Goal: Communication & Community: Connect with others

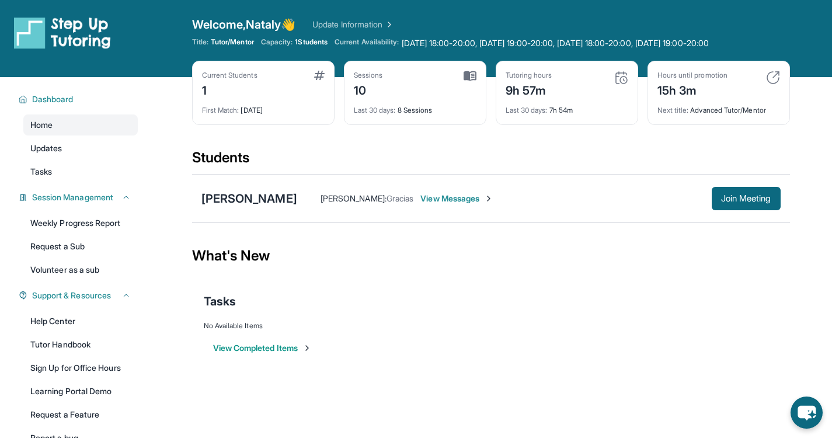
click at [421, 197] on span "View Messages" at bounding box center [456, 199] width 73 height 12
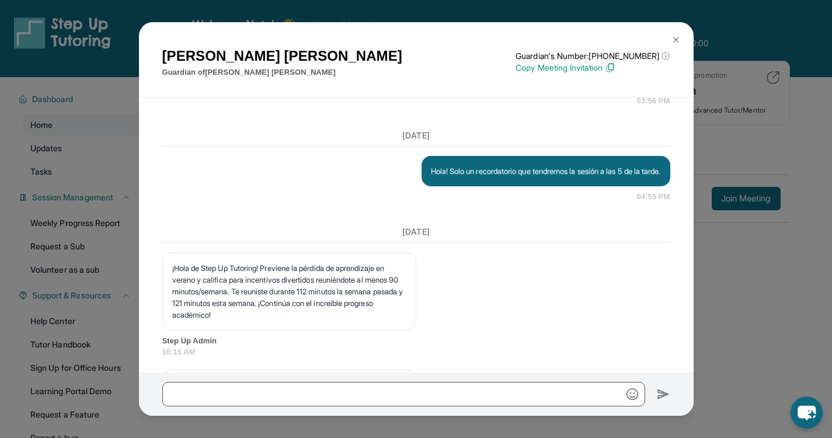
scroll to position [5022, 0]
click at [421, 82] on p "Hola! Solo un recordatorio que tendremos la sesión a las 4 de la tarde." at bounding box center [546, 77] width 230 height 12
copy p "Hola! Solo un recordatorio que tendremos la sesión a las 4 de la tarde."
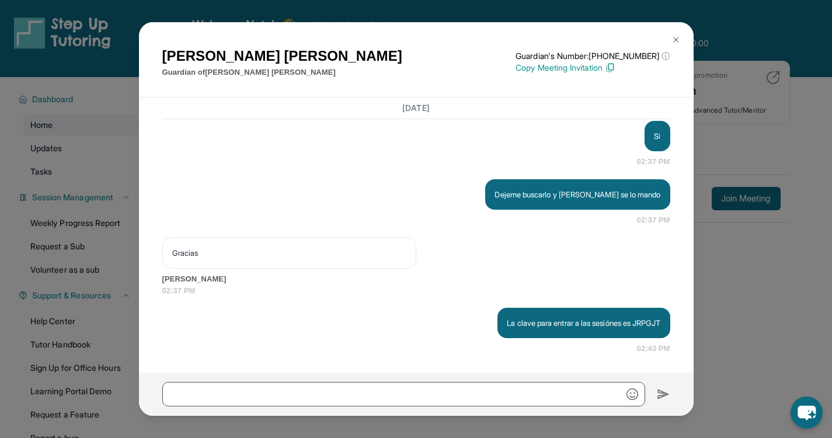
scroll to position [86, 0]
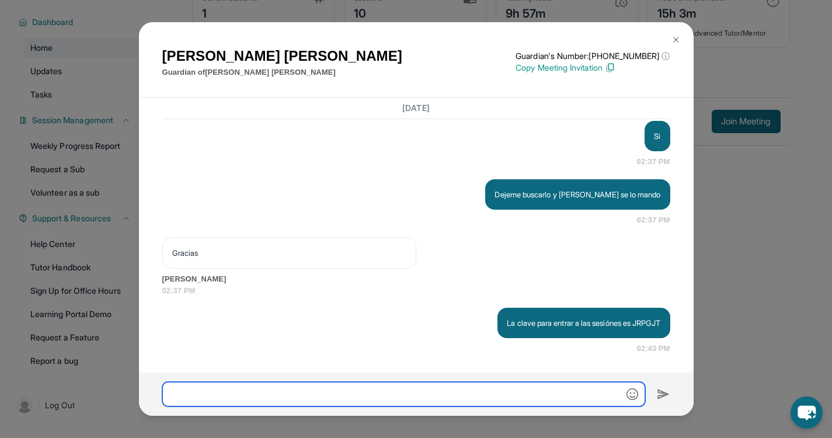
click at [241, 400] on input "text" at bounding box center [403, 394] width 483 height 25
paste input "**********"
type input "**********"
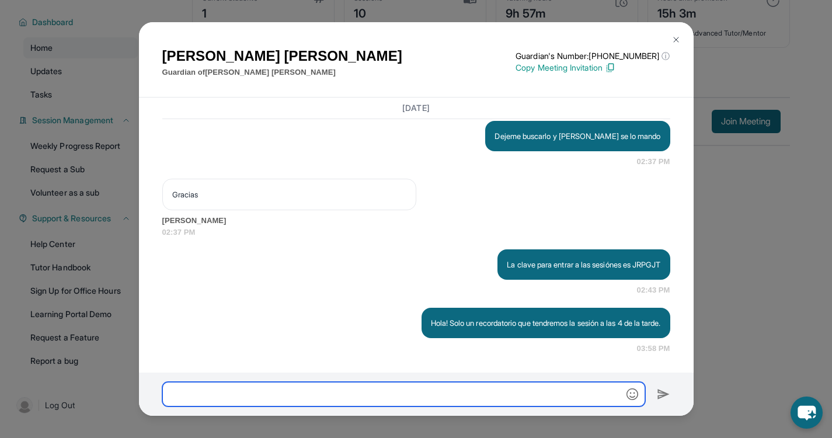
scroll to position [6005, 0]
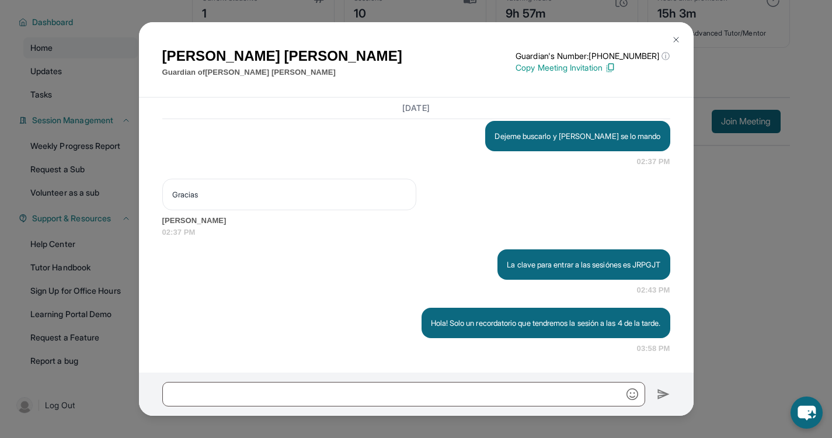
click at [421, 44] on button at bounding box center [675, 39] width 23 height 23
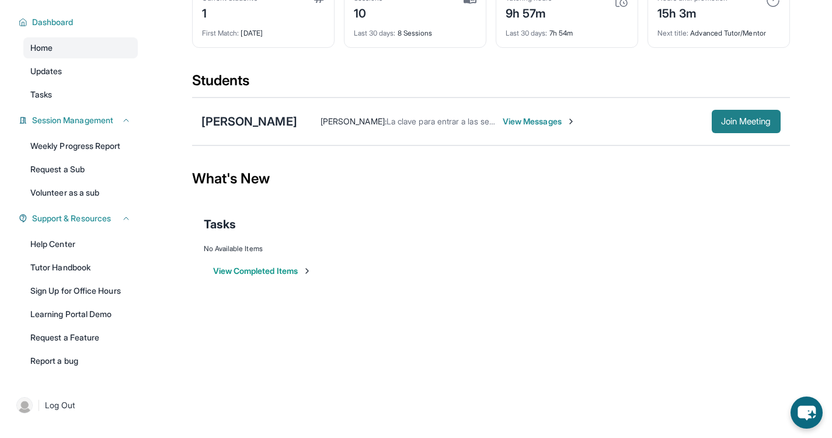
click at [421, 118] on span "Join Meeting" at bounding box center [746, 121] width 50 height 7
click at [274, 113] on div "[PERSON_NAME]" at bounding box center [249, 121] width 96 height 16
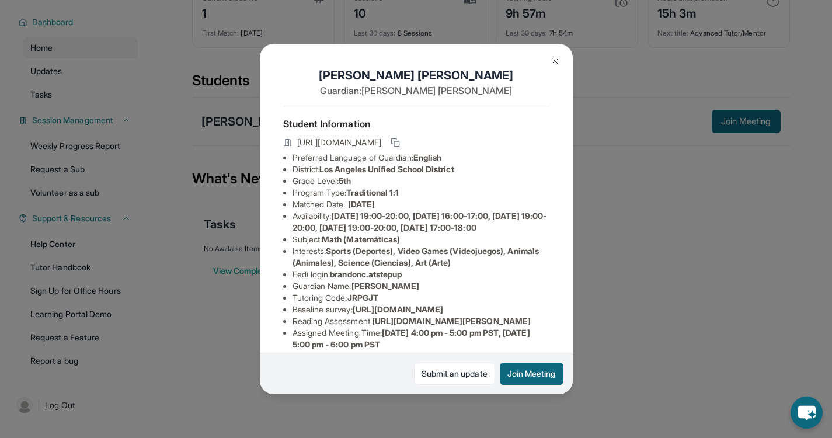
scroll to position [245, 0]
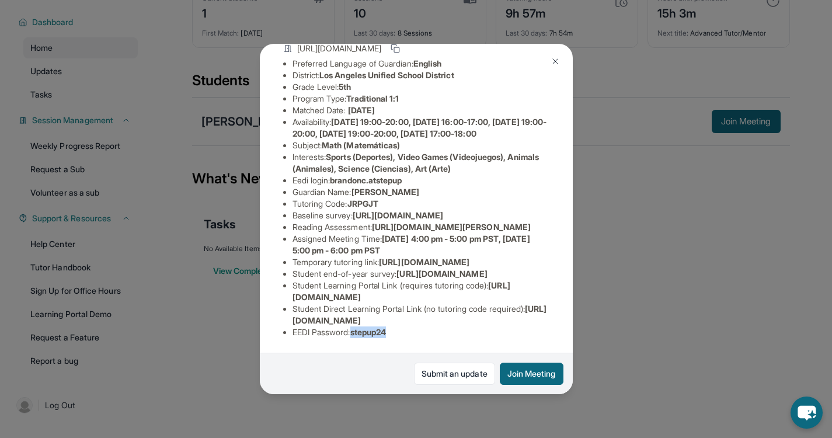
drag, startPoint x: 392, startPoint y: 328, endPoint x: 355, endPoint y: 328, distance: 37.3
click at [355, 328] on span "stepup24" at bounding box center [368, 332] width 36 height 10
copy span "stepup24"
